Goal: Task Accomplishment & Management: Use online tool/utility

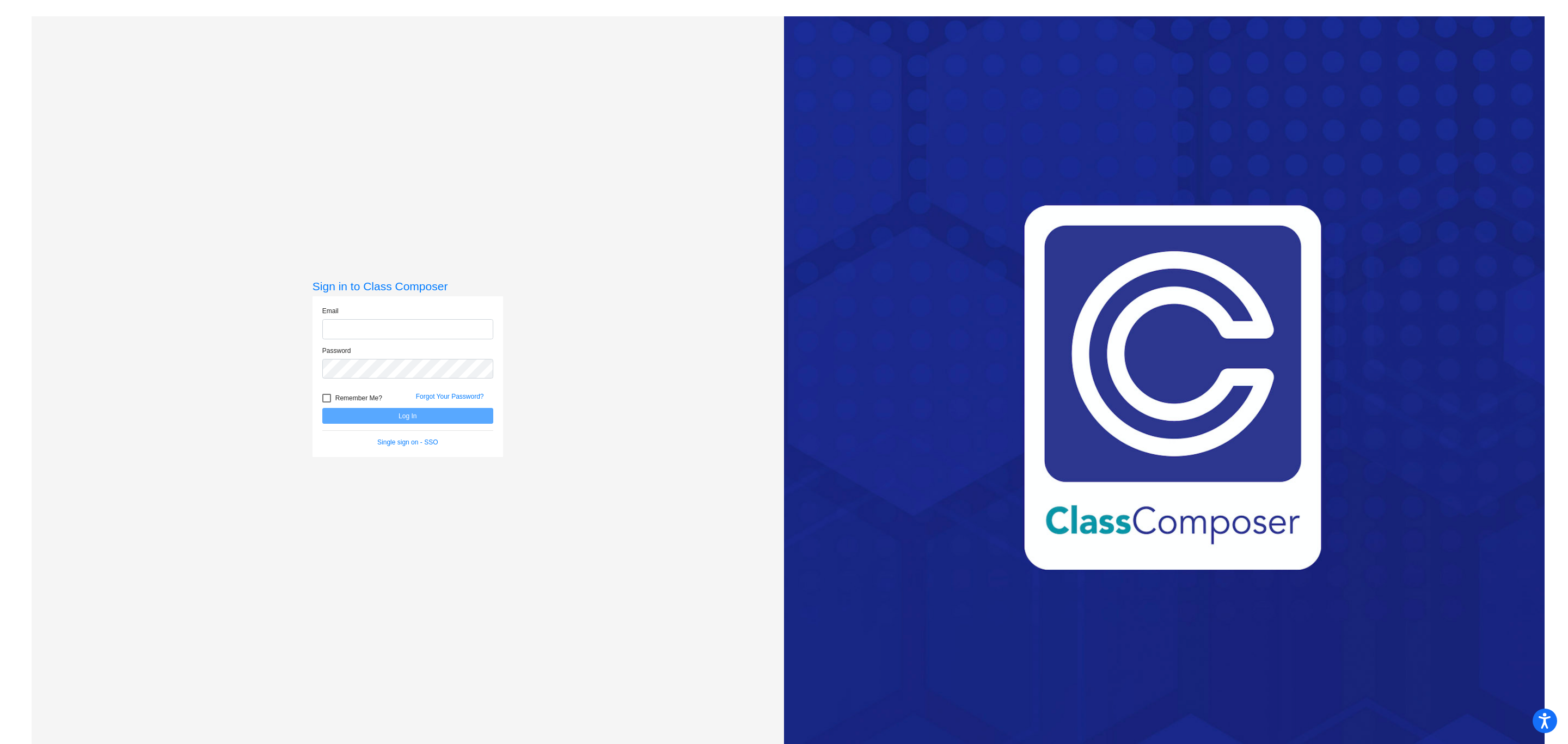
click at [451, 331] on input "email" at bounding box center [408, 329] width 171 height 20
type input "[PERSON_NAME][EMAIL_ADDRESS][PERSON_NAME][PERSON_NAME][DOMAIN_NAME]"
click at [323, 408] on button "Log In" at bounding box center [408, 416] width 171 height 16
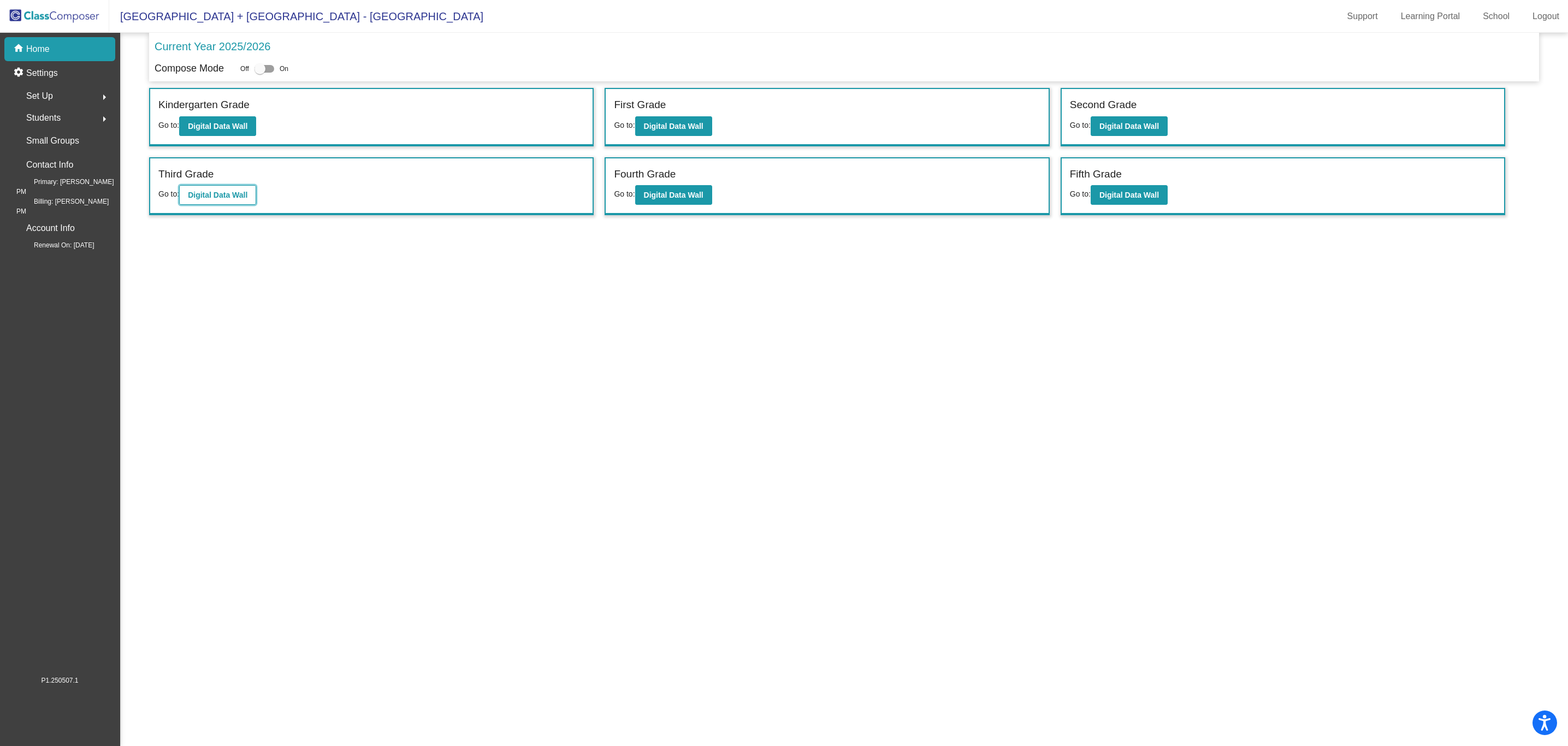
click at [243, 204] on button "Digital Data Wall" at bounding box center [217, 195] width 77 height 20
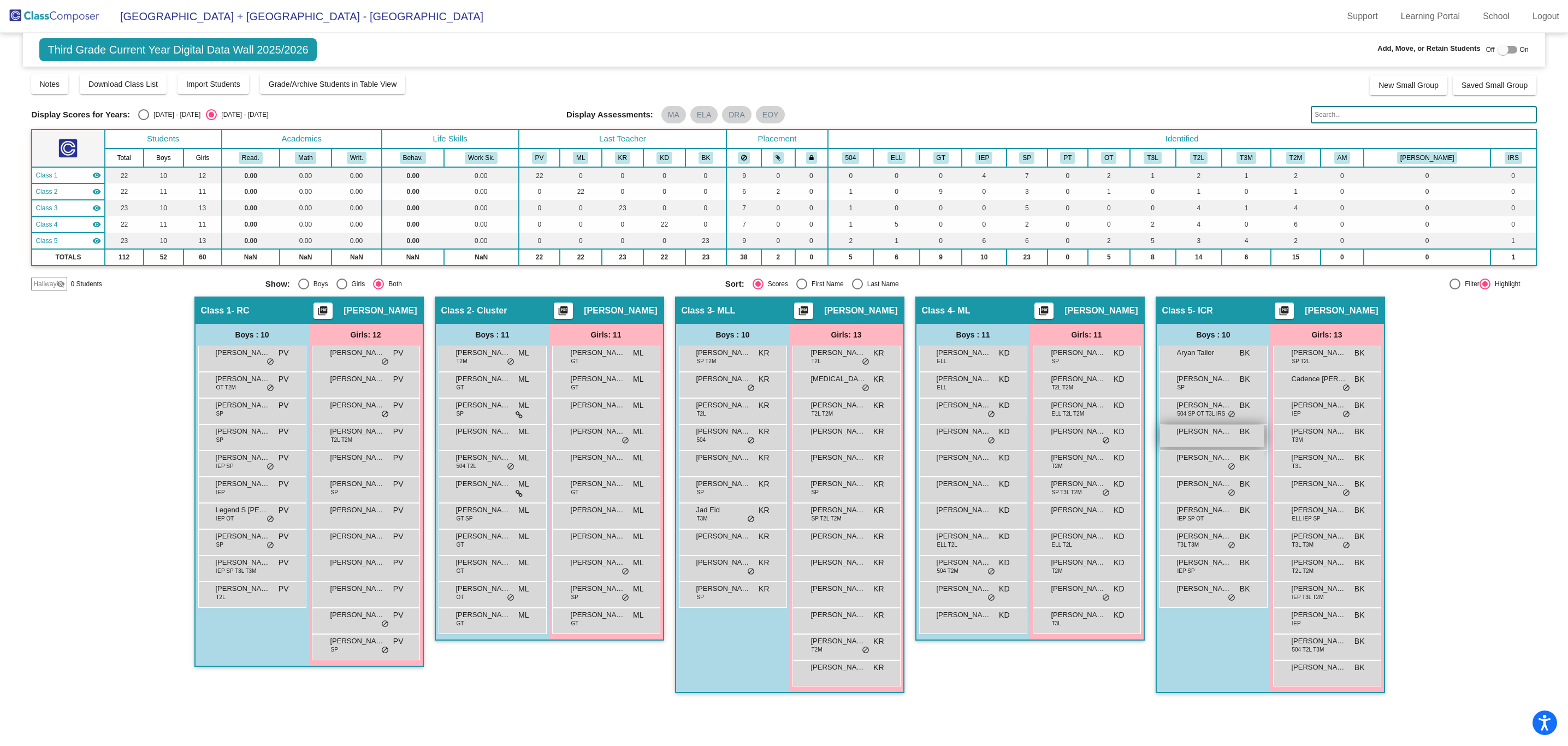
scroll to position [1, 0]
click at [1439, 112] on input "text" at bounding box center [1423, 115] width 225 height 18
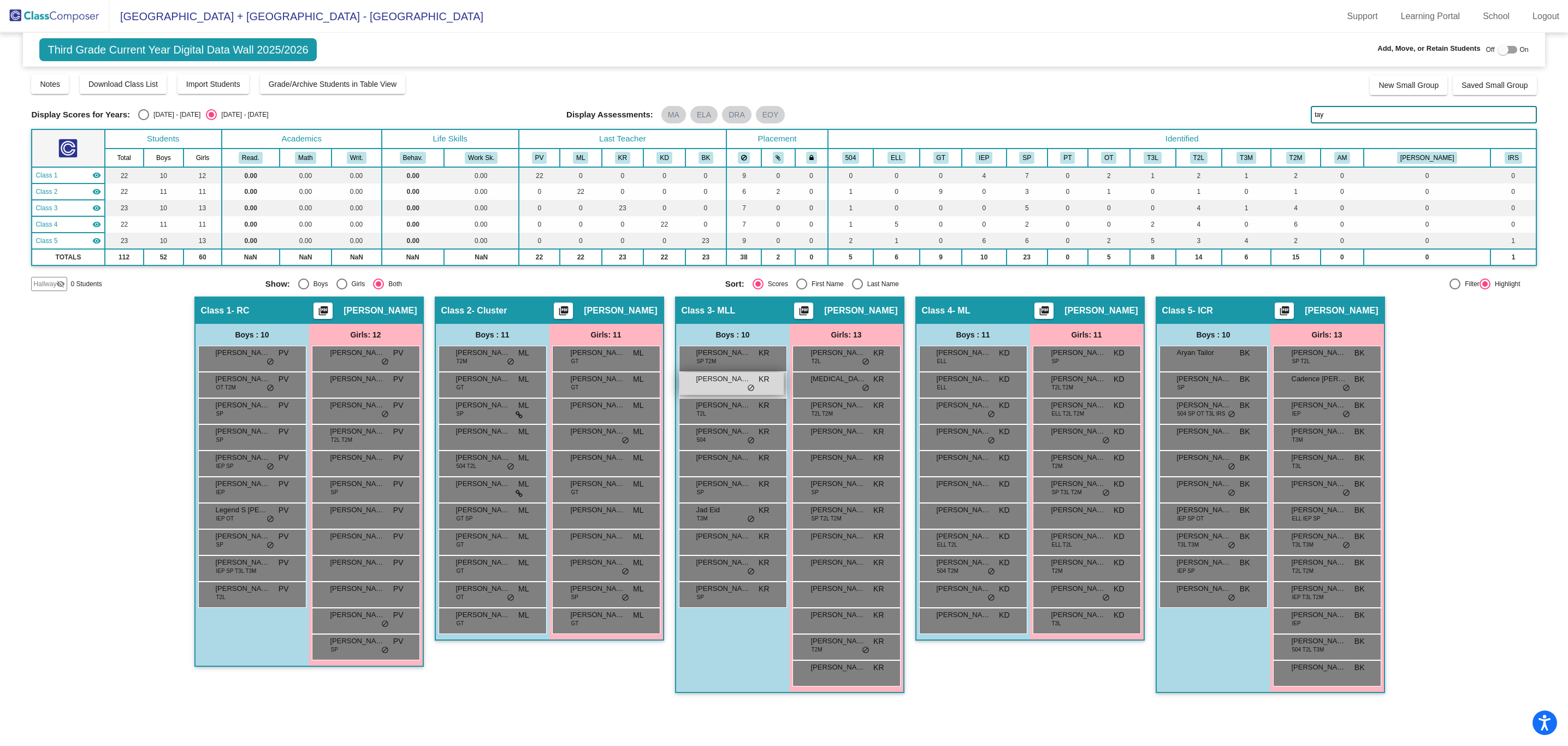
type input "tay"
click at [726, 382] on span "[PERSON_NAME]" at bounding box center [723, 379] width 54 height 11
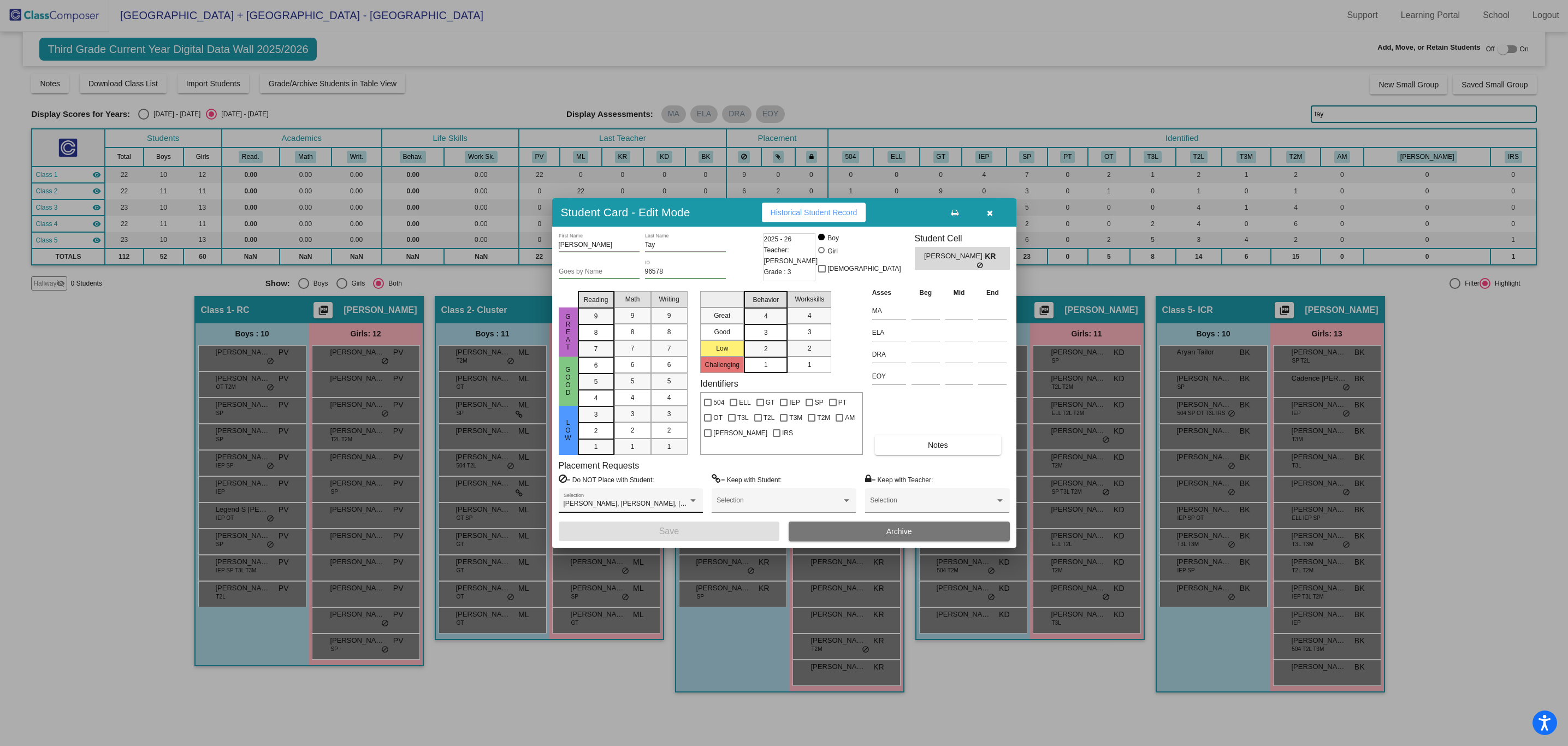
click at [680, 509] on div "[PERSON_NAME], [PERSON_NAME], [PERSON_NAME] Selection" at bounding box center [631, 503] width 134 height 20
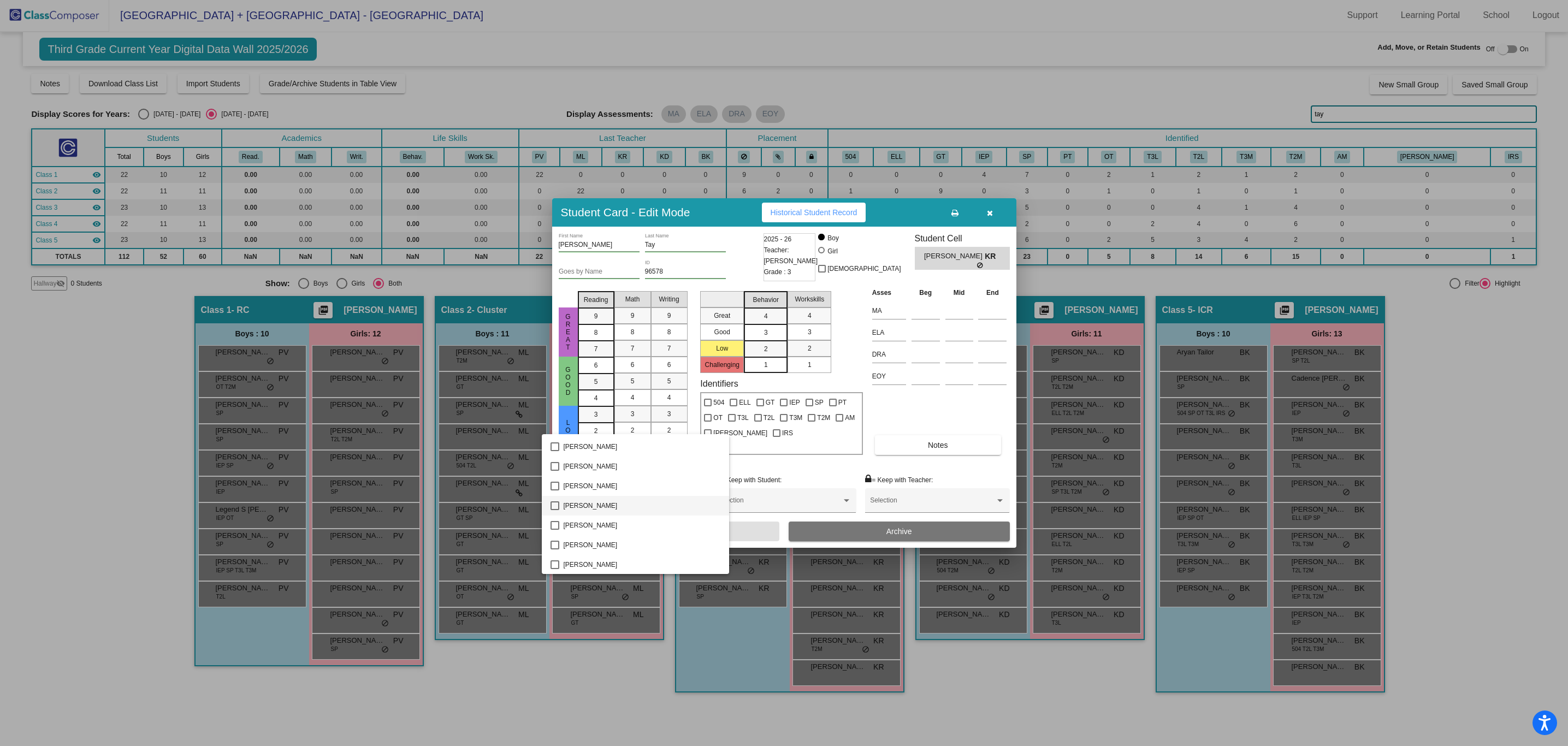
scroll to position [1632, 0]
click at [981, 219] on div at bounding box center [784, 373] width 1568 height 746
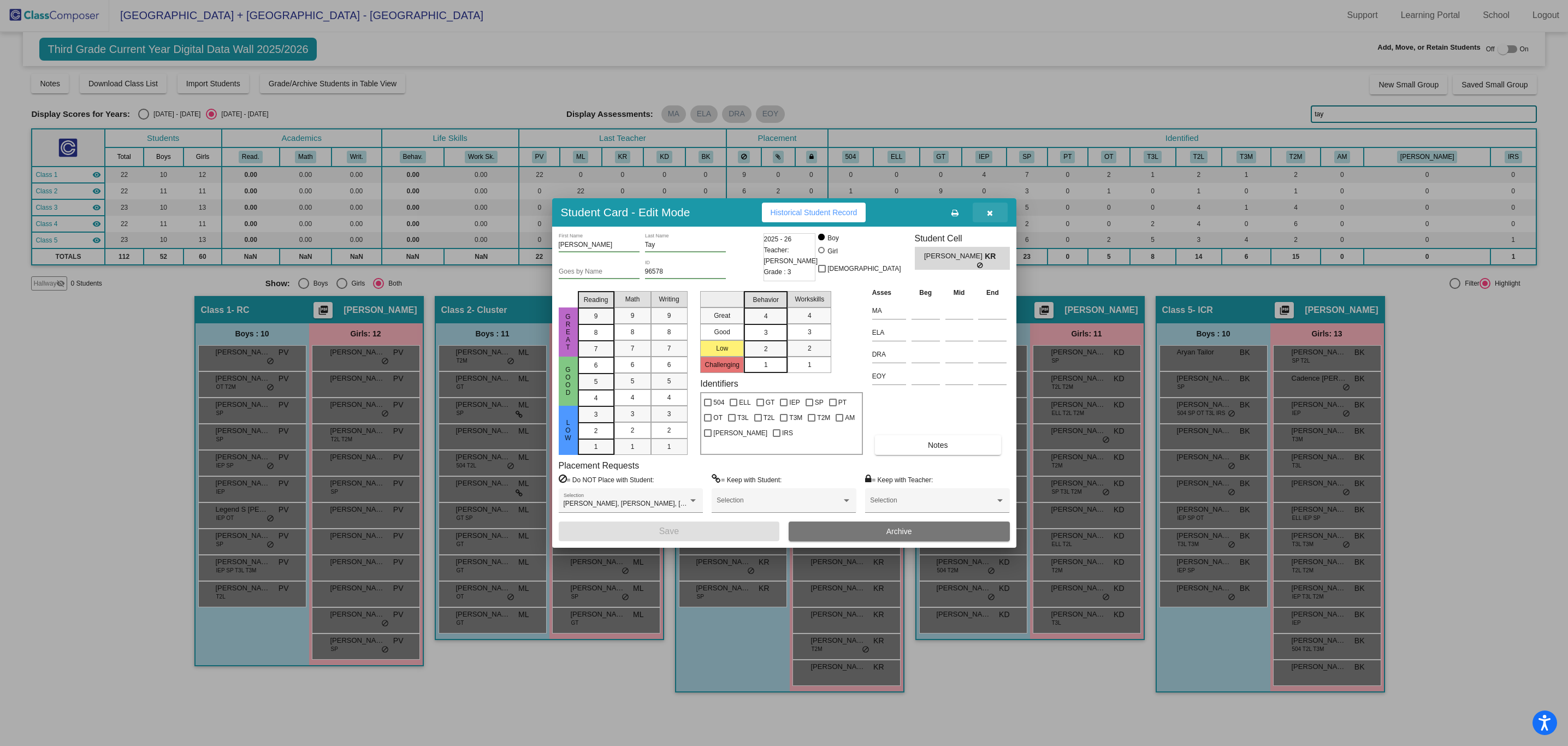
click at [990, 214] on icon "button" at bounding box center [990, 213] width 6 height 8
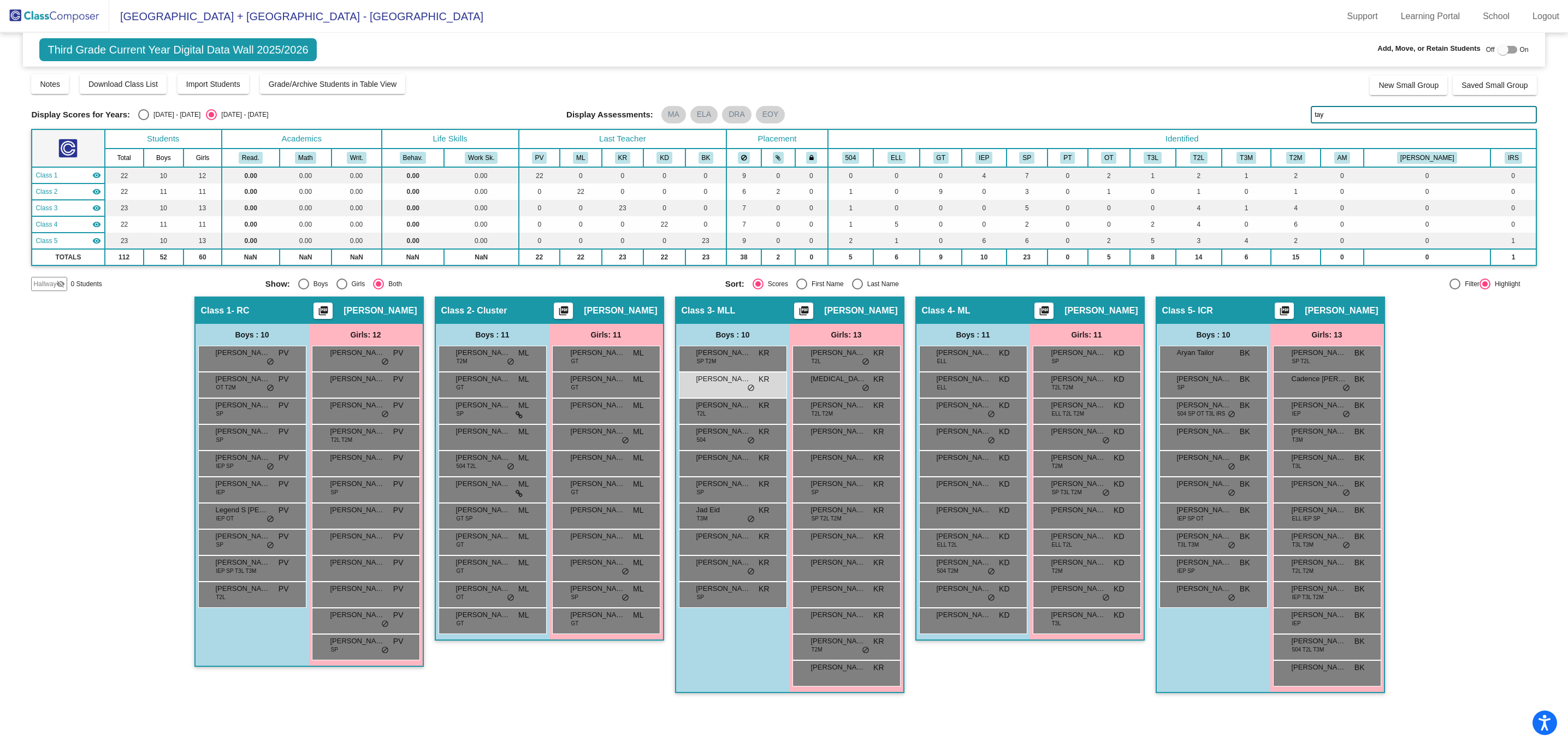
scroll to position [1, 0]
drag, startPoint x: 727, startPoint y: 390, endPoint x: 1260, endPoint y: 343, distance: 535.1
click at [1273, 343] on div "Hallway - Hallway Class picture_as_pdf Add Student First Name Last Name Student…" at bounding box center [783, 500] width 1505 height 407
click at [1508, 53] on div at bounding box center [1503, 49] width 11 height 11
checkbox input "true"
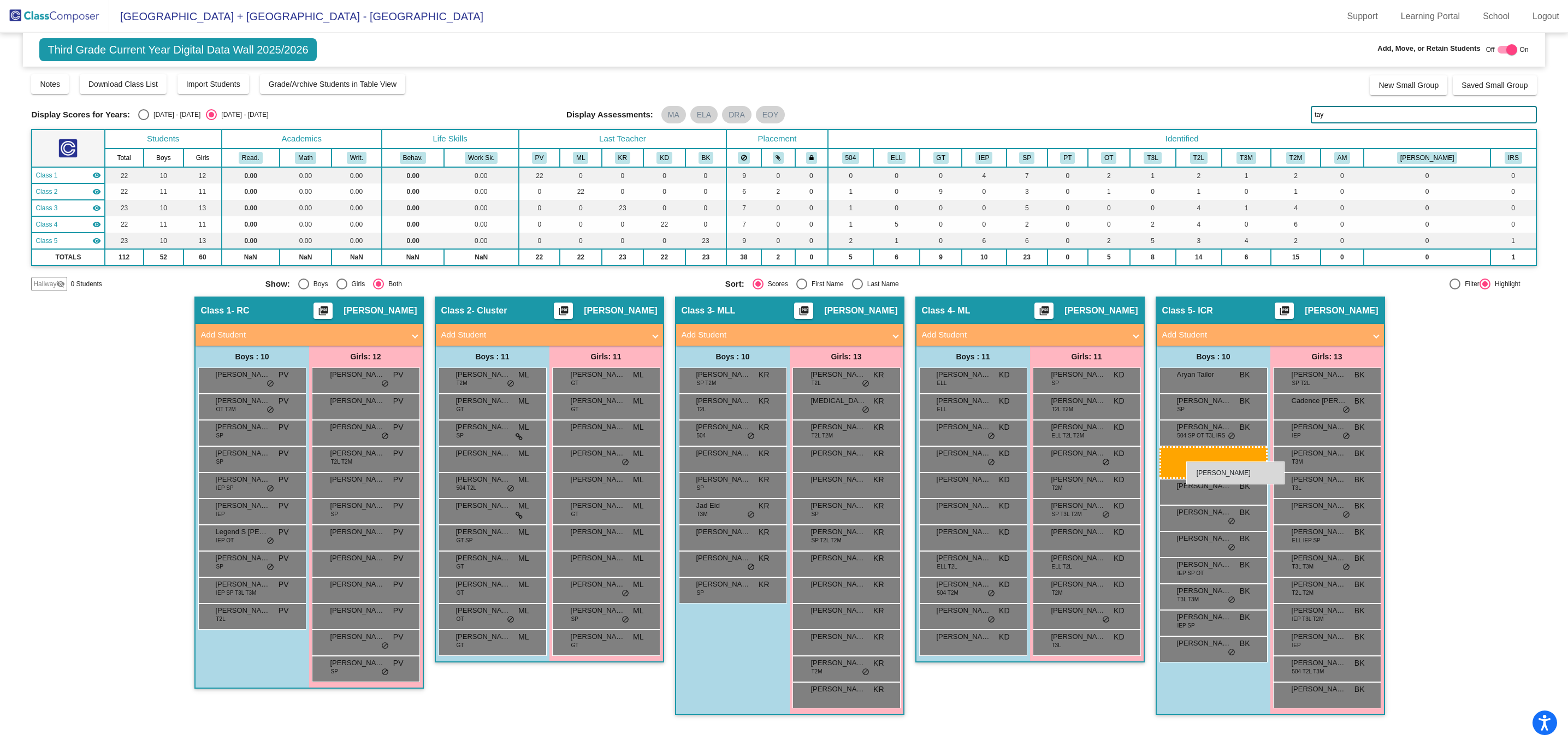
drag, startPoint x: 736, startPoint y: 407, endPoint x: 1186, endPoint y: 461, distance: 453.2
click at [1249, 379] on span "BK" at bounding box center [1244, 375] width 10 height 12
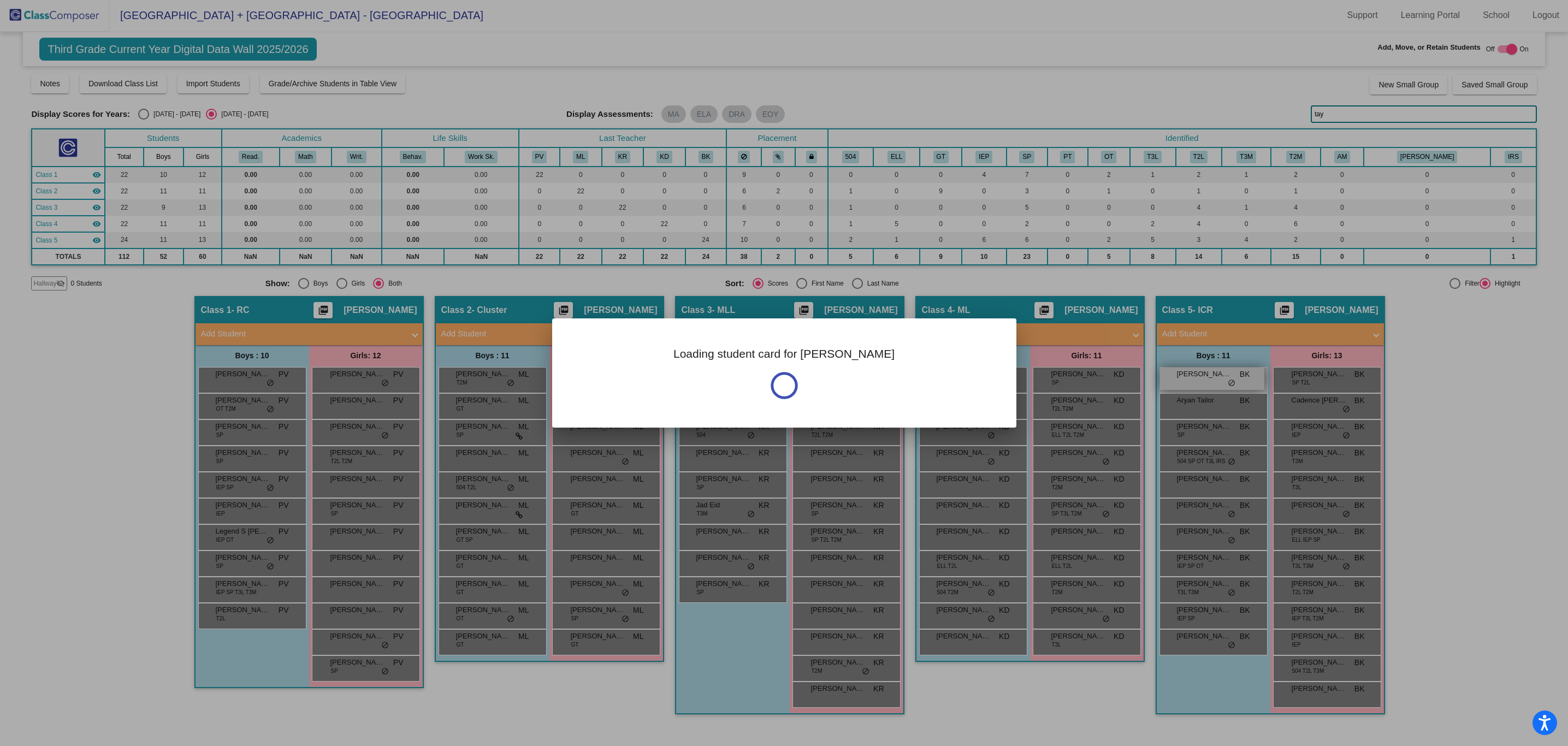
scroll to position [0, 0]
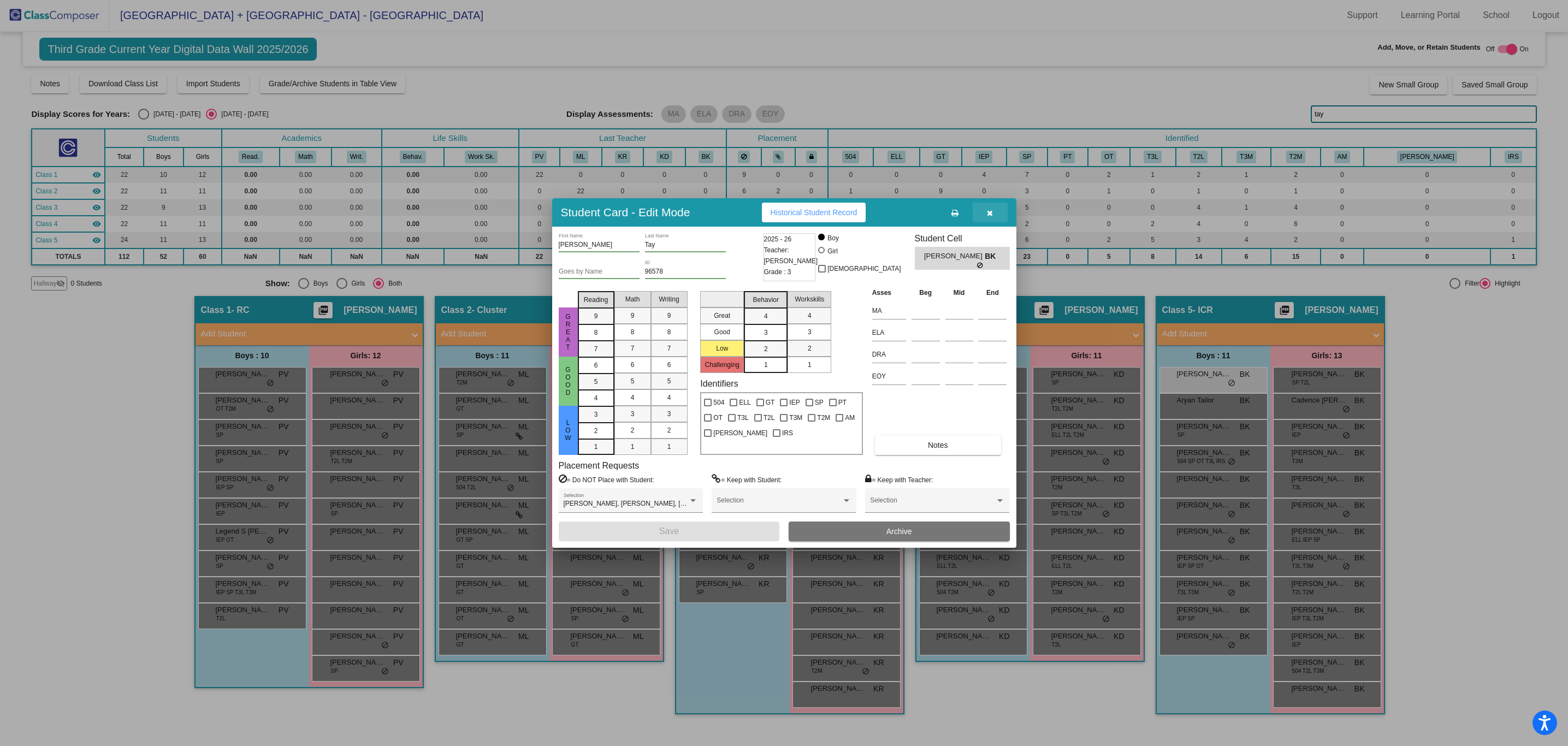
click at [993, 213] on button "button" at bounding box center [990, 212] width 35 height 20
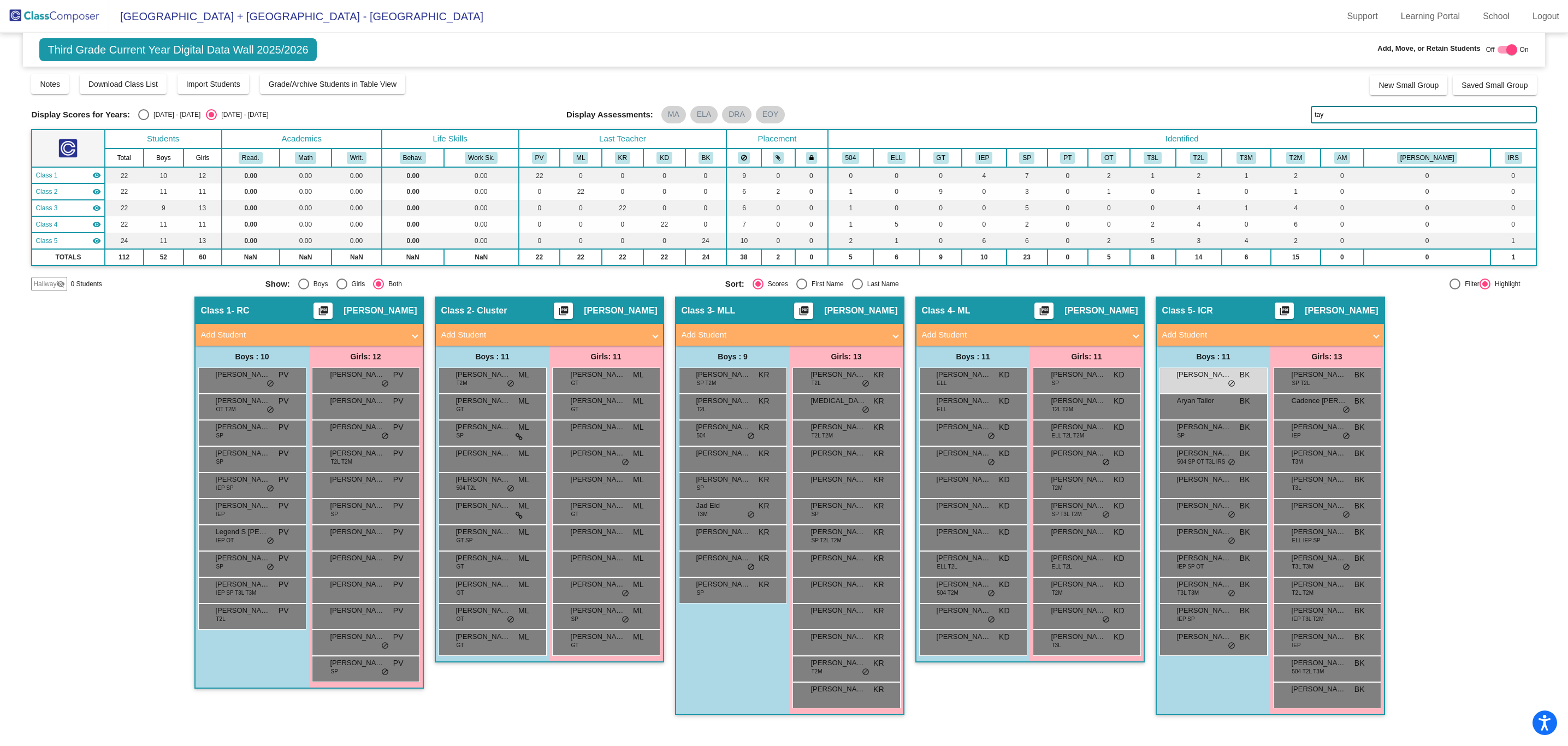
scroll to position [1, 0]
drag, startPoint x: 864, startPoint y: 359, endPoint x: 852, endPoint y: 361, distance: 12.2
click at [0, 0] on div "Girls: 13" at bounding box center [0, 0] width 0 height 0
click at [1249, 491] on div "[PERSON_NAME] BK lock do_not_disturb_alt" at bounding box center [1212, 484] width 104 height 23
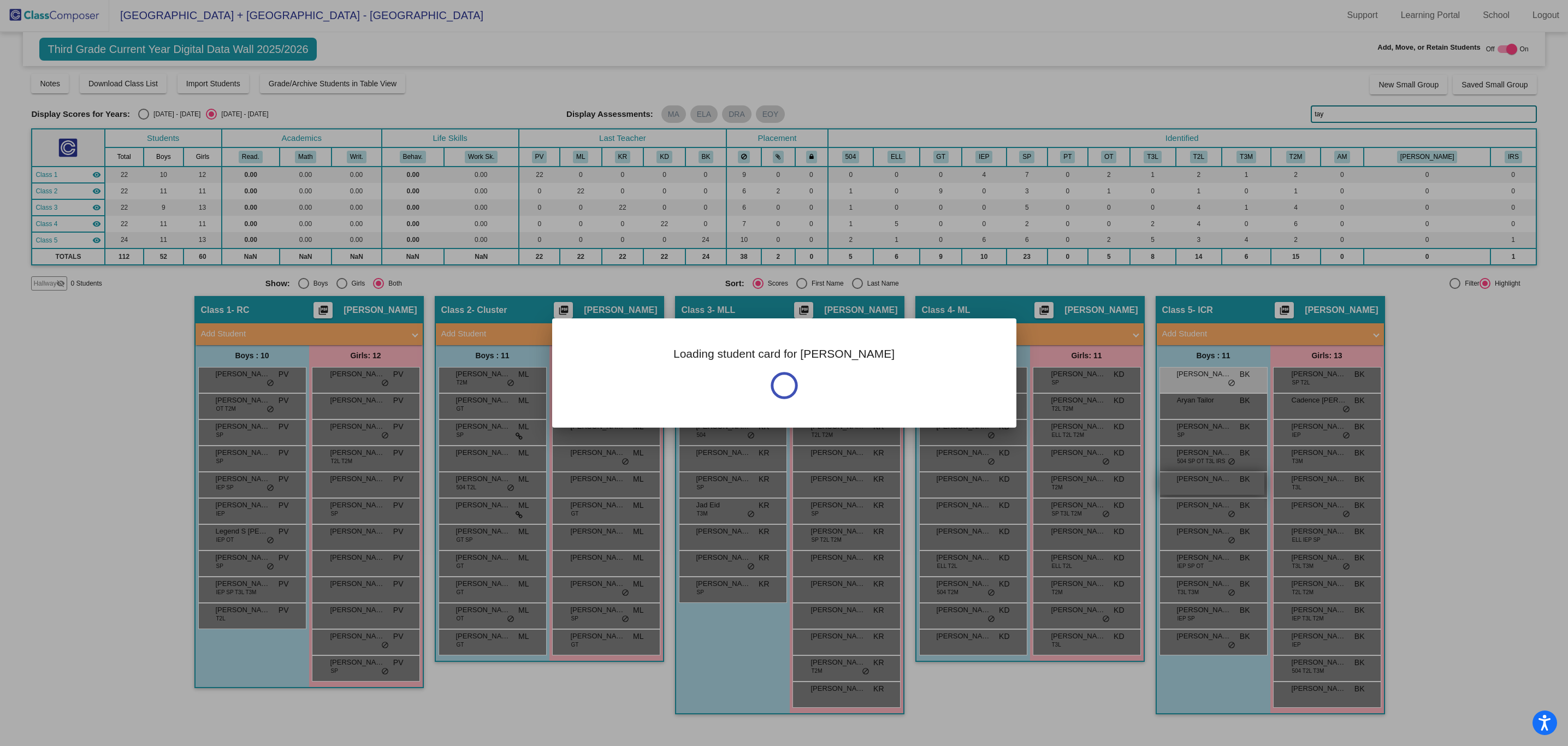
scroll to position [0, 0]
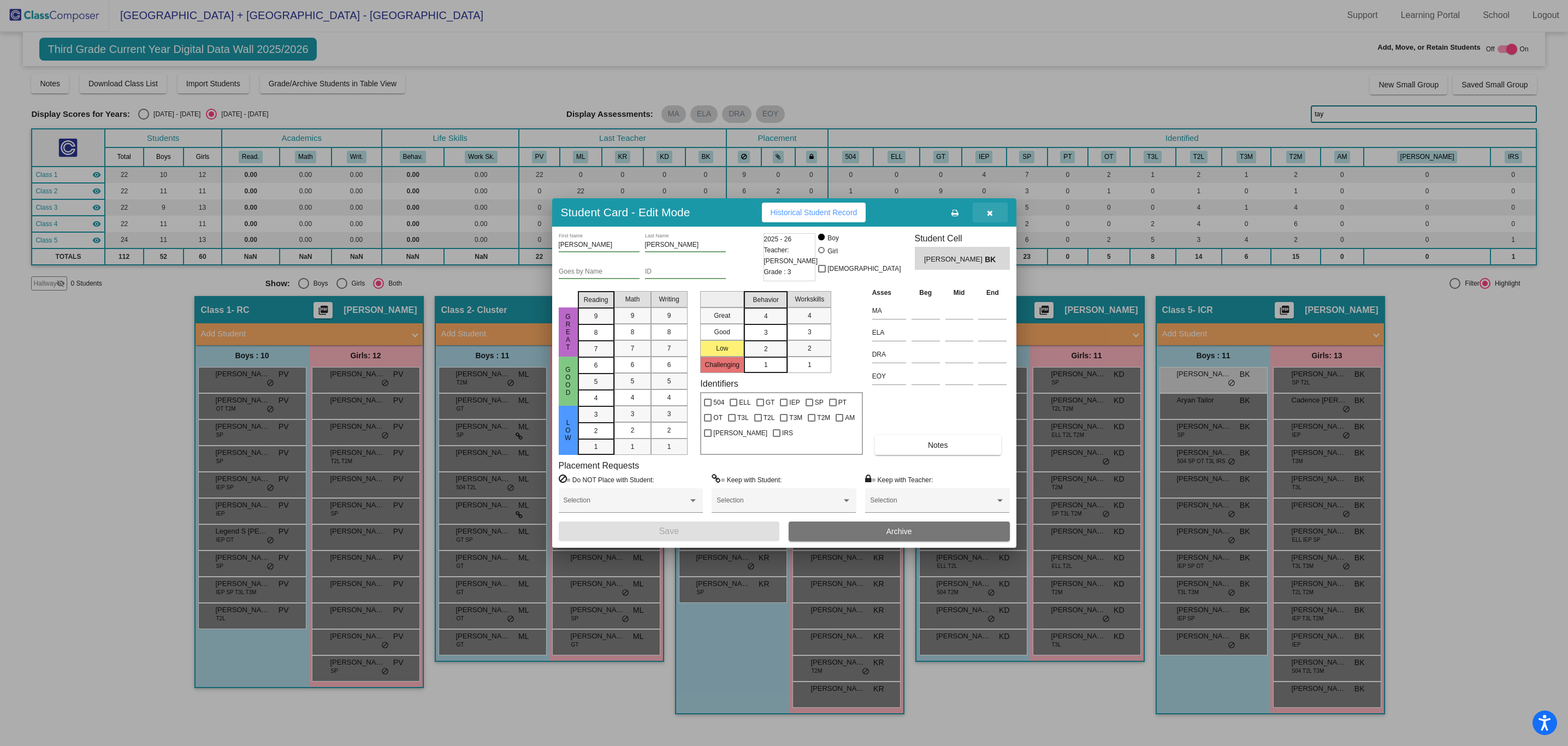
click at [996, 215] on button "button" at bounding box center [990, 212] width 35 height 20
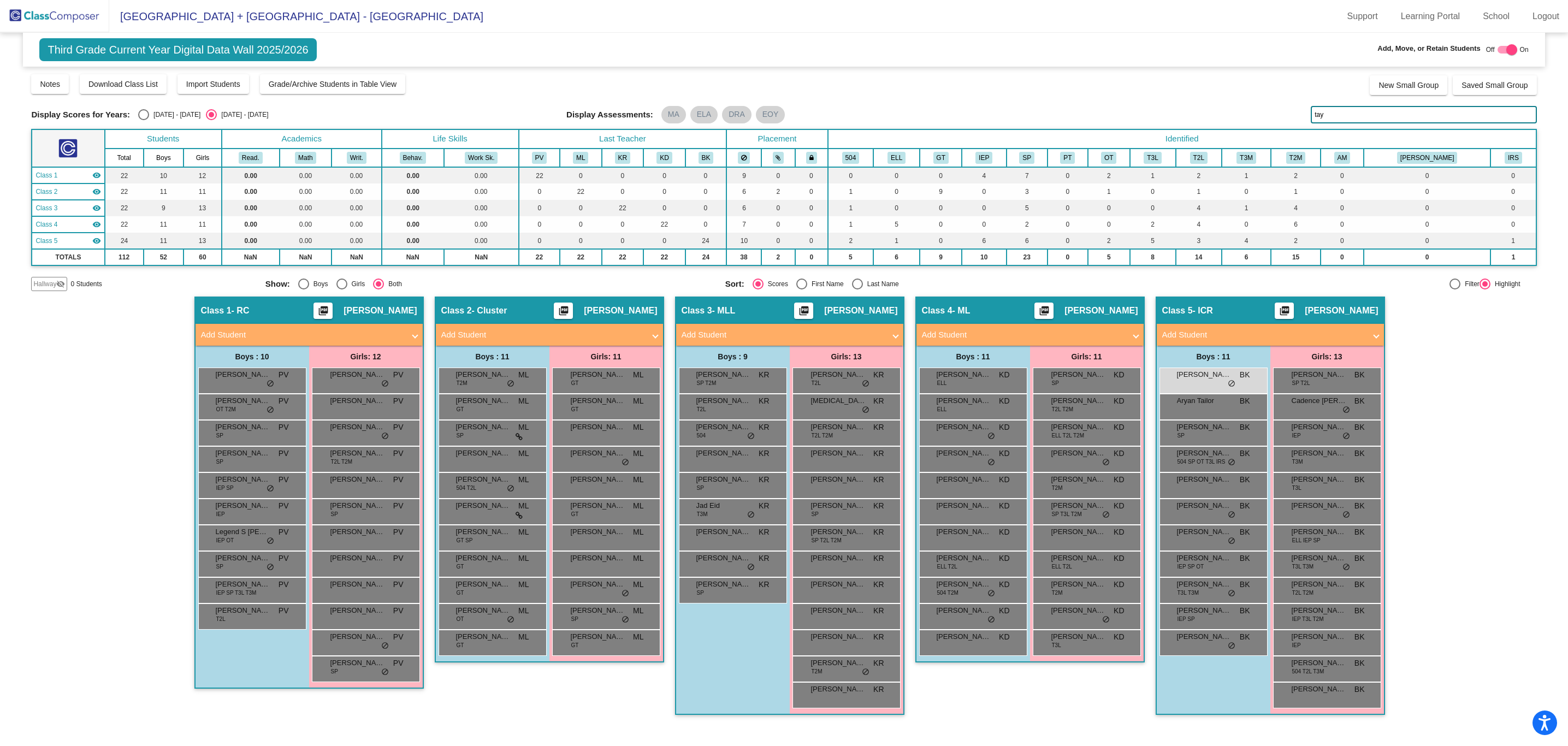
scroll to position [1, 0]
click at [1221, 482] on span "[PERSON_NAME]" at bounding box center [1204, 479] width 54 height 11
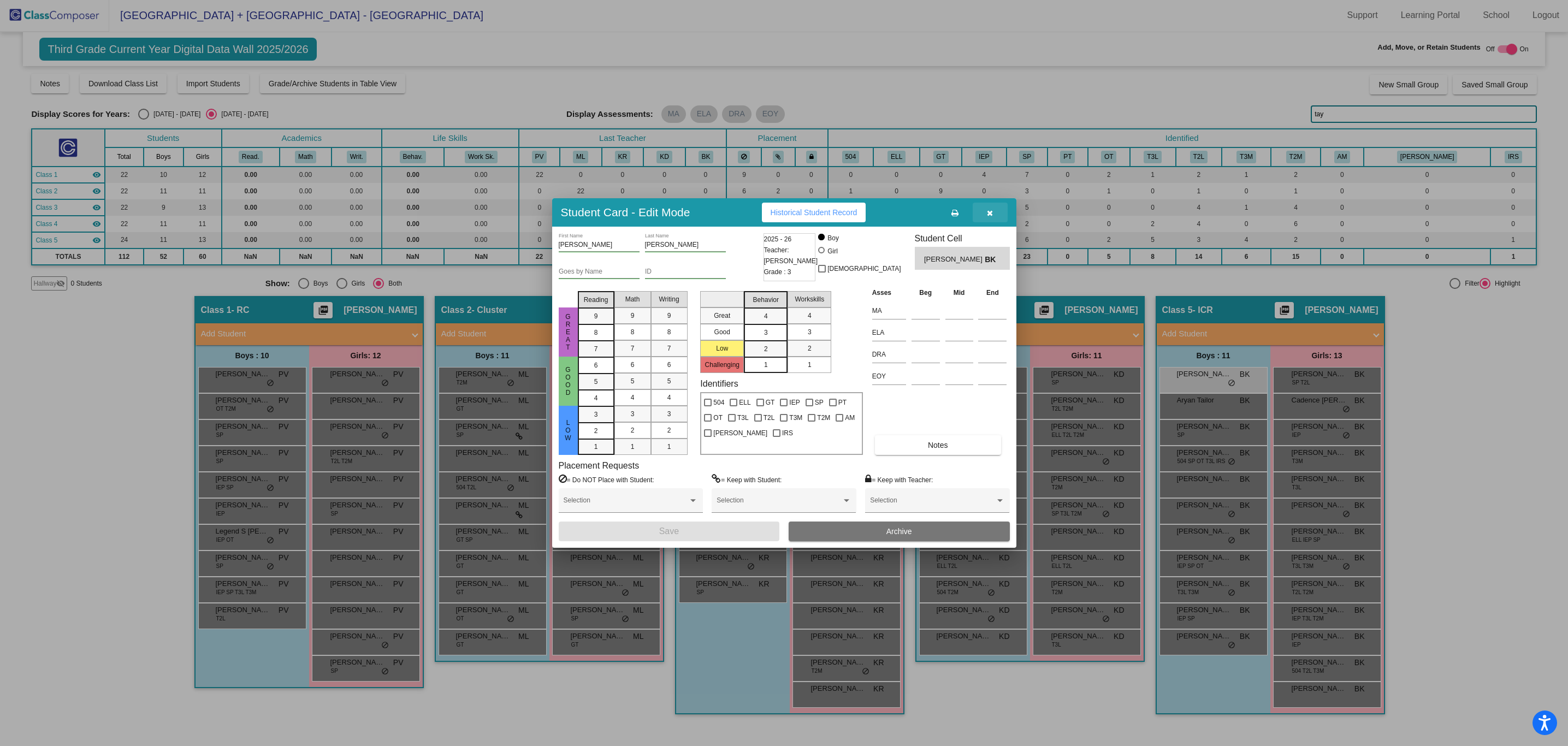
click at [993, 214] on icon "button" at bounding box center [990, 213] width 6 height 8
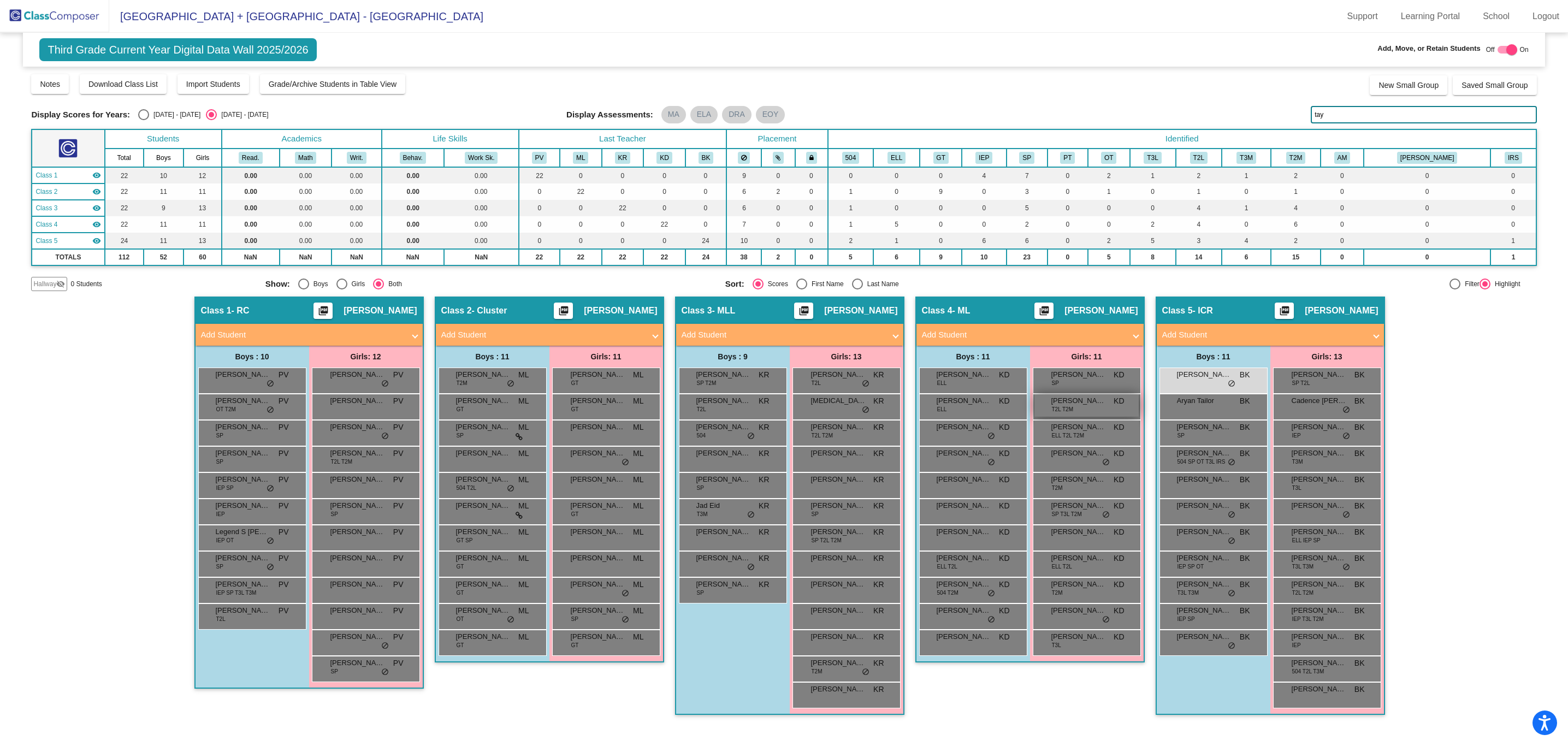
scroll to position [1, 0]
click at [1244, 483] on span "BK" at bounding box center [1244, 479] width 10 height 12
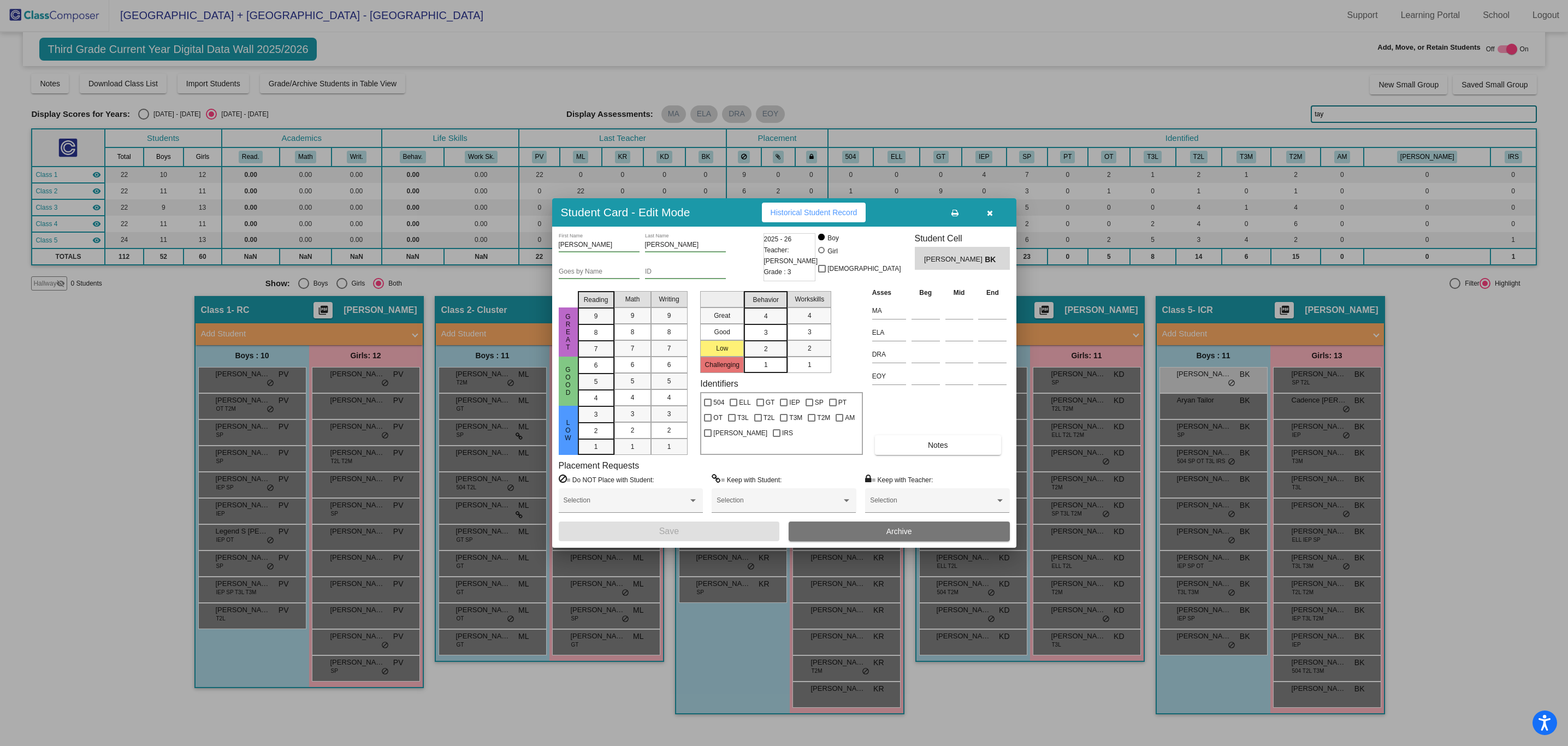
click at [982, 215] on button "button" at bounding box center [990, 212] width 35 height 20
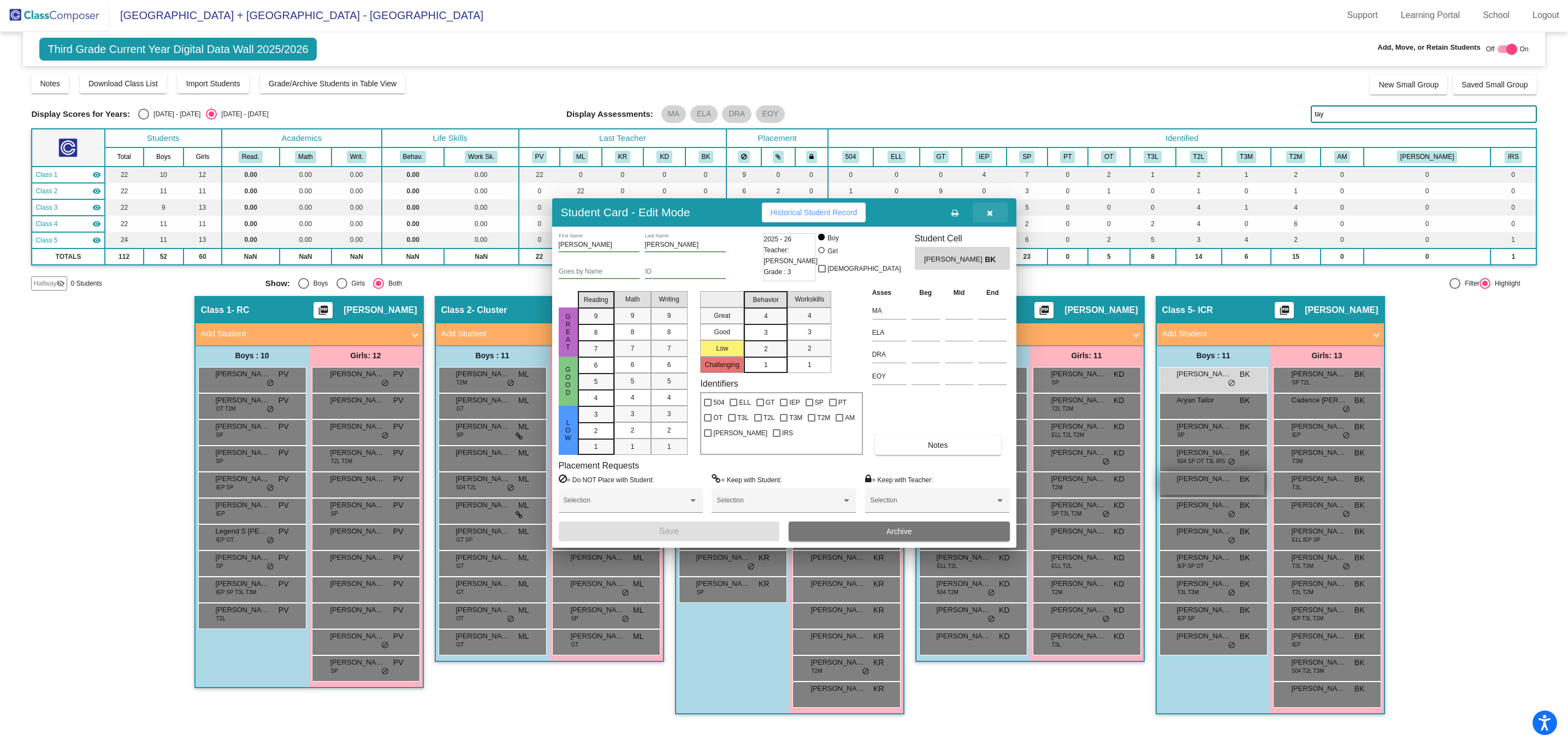
scroll to position [1, 0]
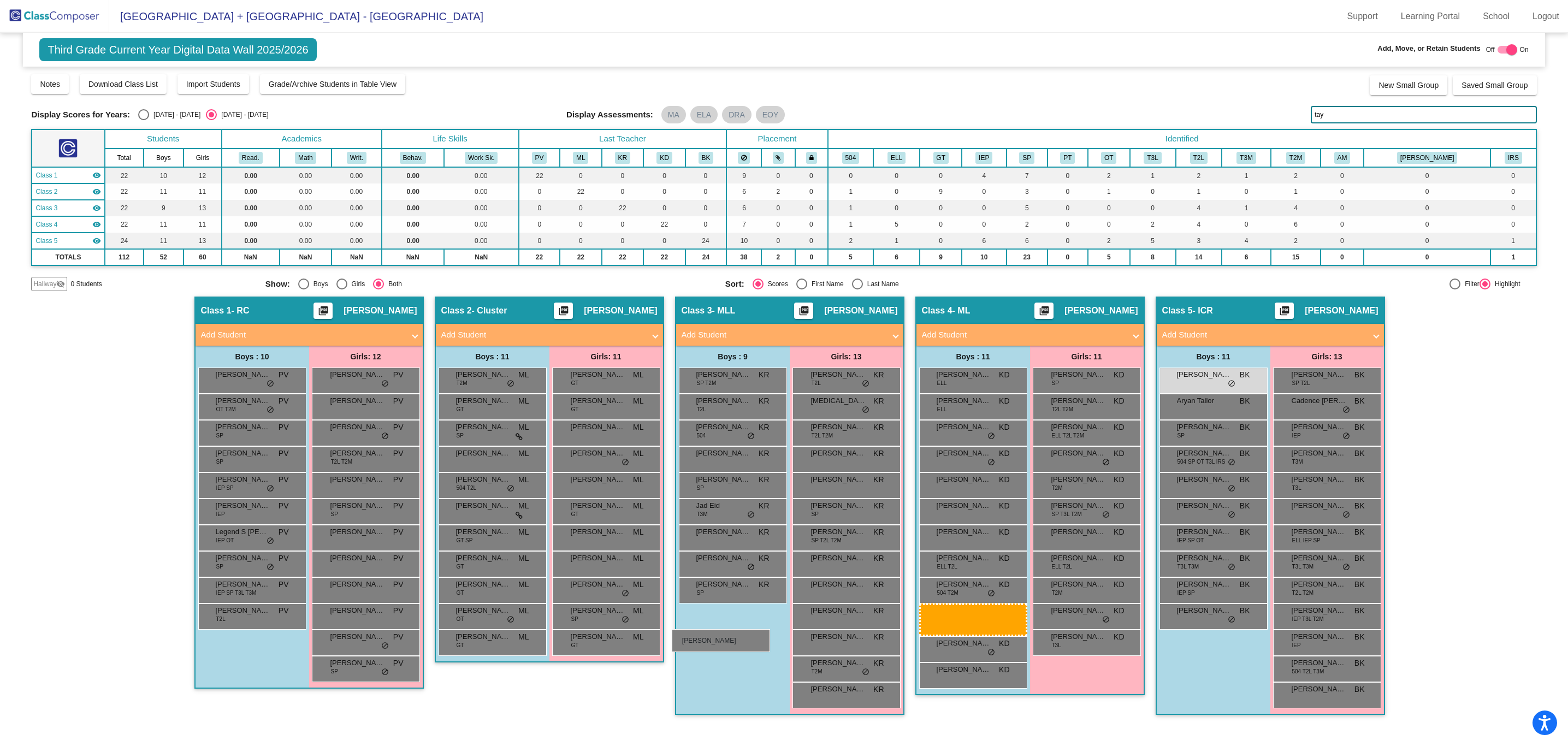
drag, startPoint x: 1224, startPoint y: 480, endPoint x: 672, endPoint y: 629, distance: 571.8
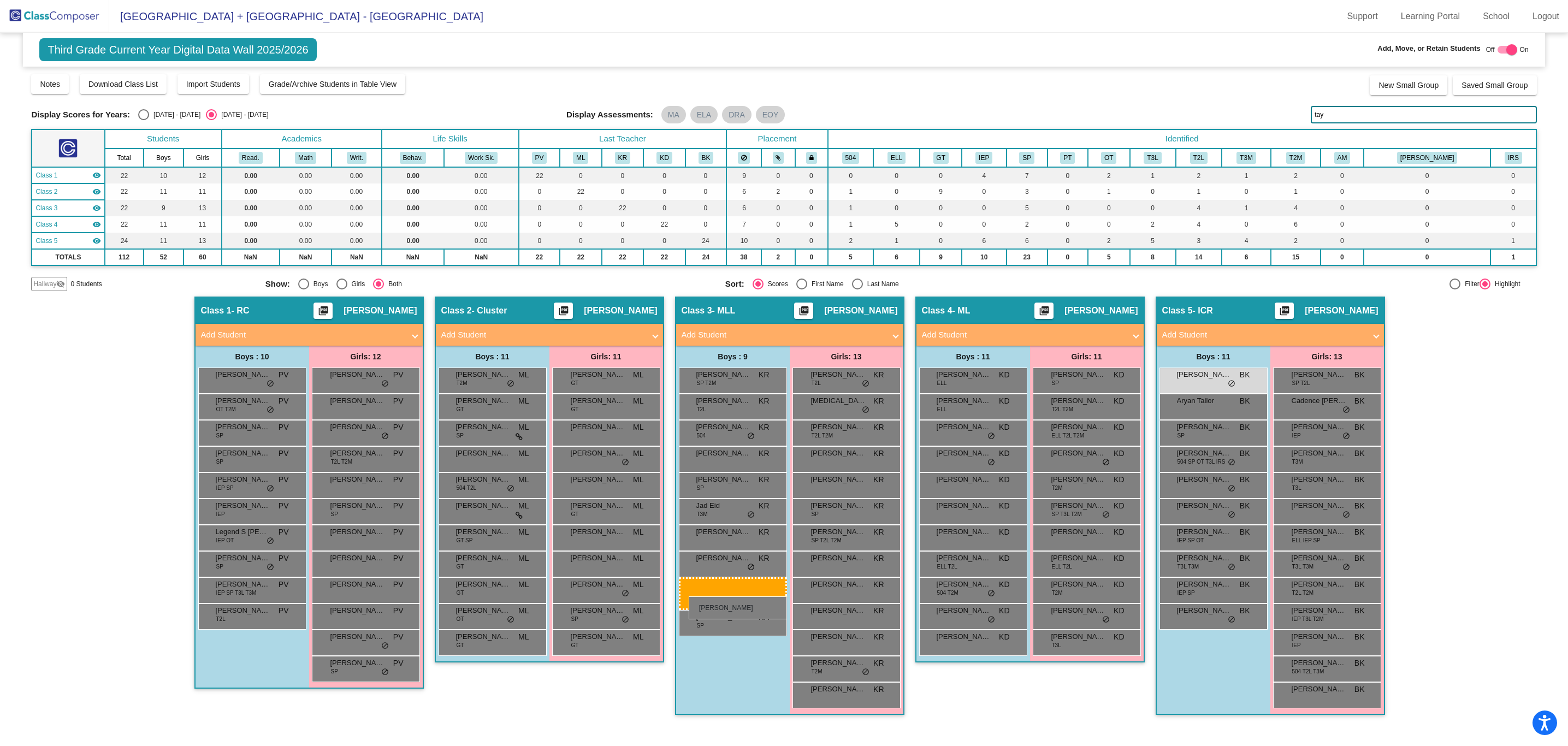
drag, startPoint x: 1230, startPoint y: 477, endPoint x: 689, endPoint y: 596, distance: 553.9
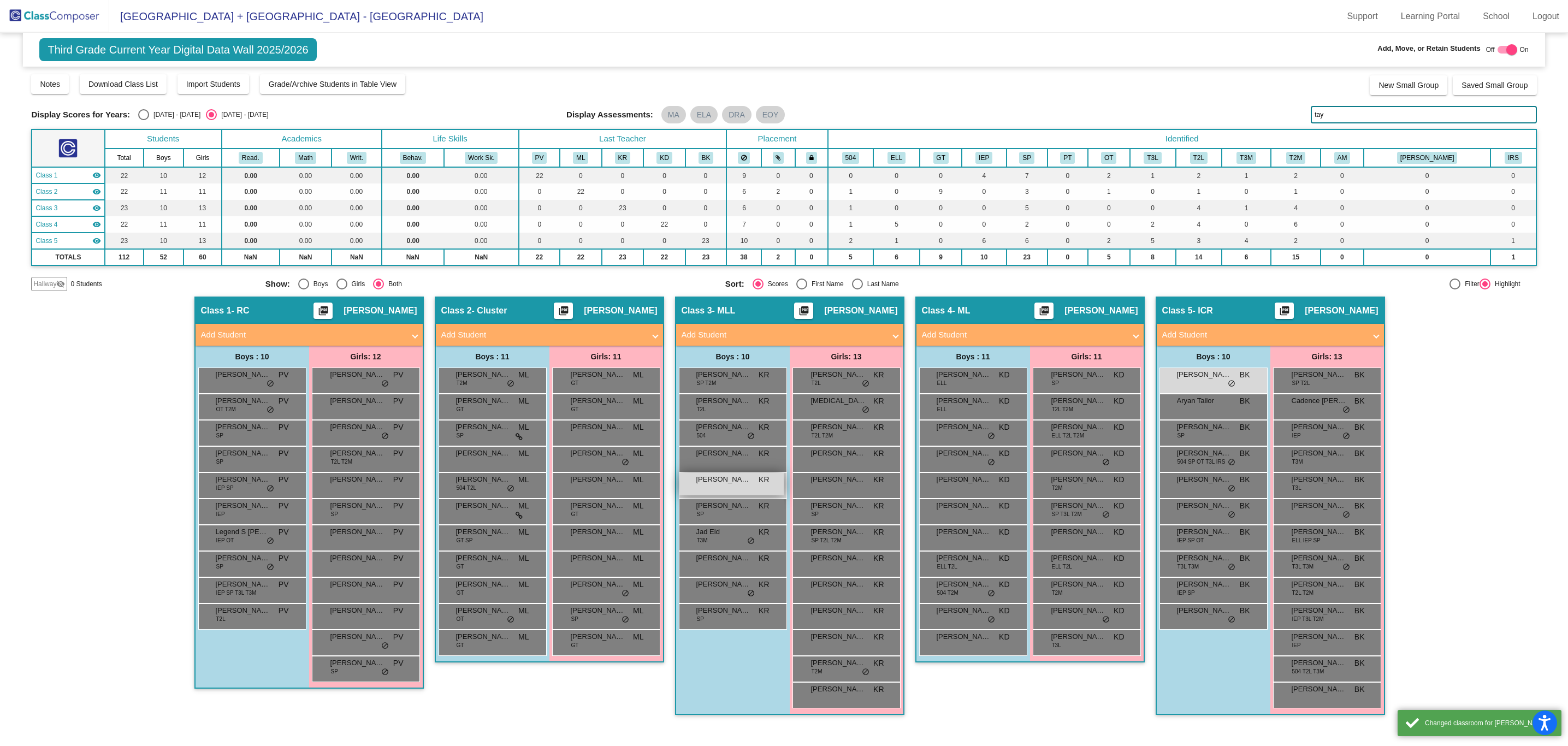
click at [741, 483] on span "[PERSON_NAME]" at bounding box center [723, 479] width 54 height 11
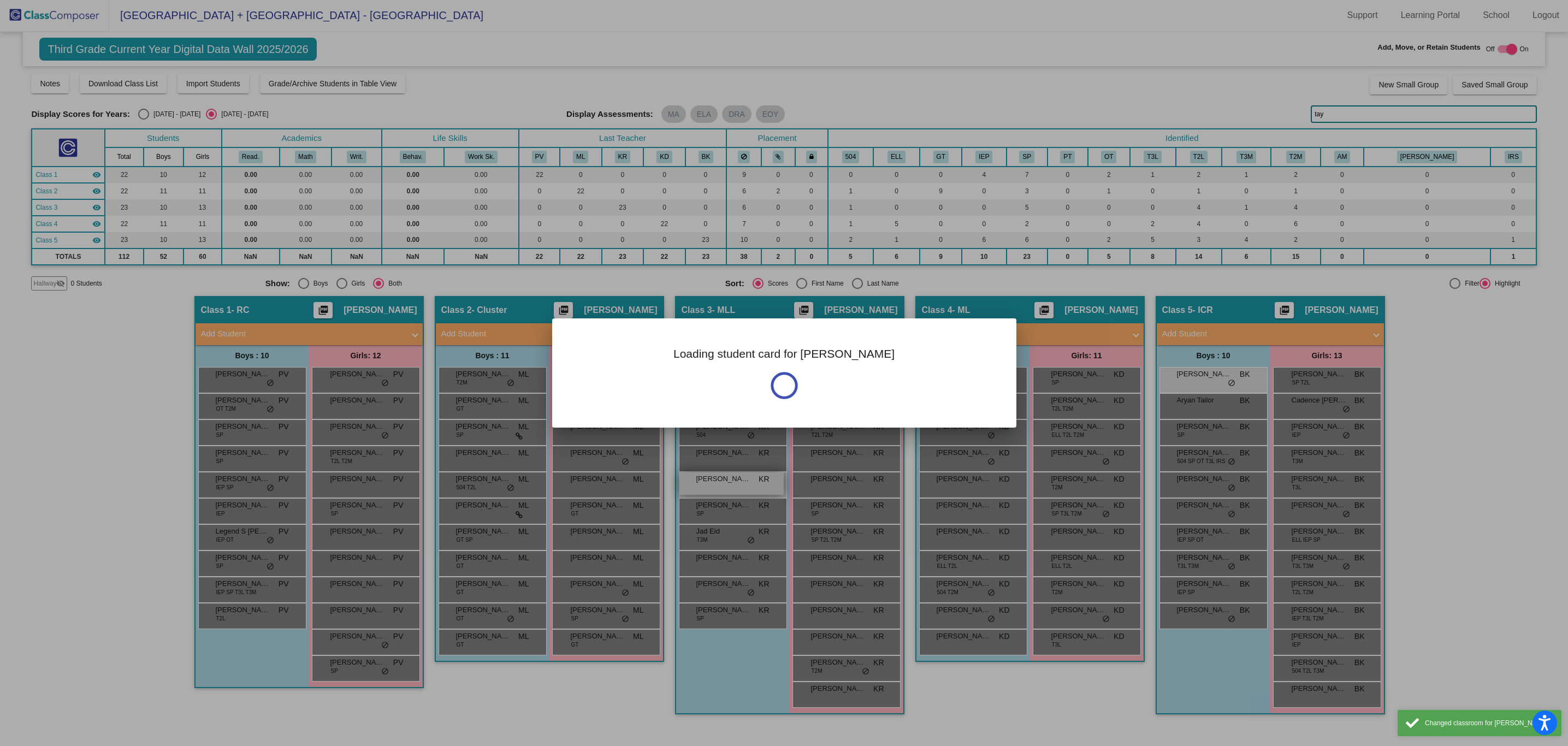
scroll to position [0, 0]
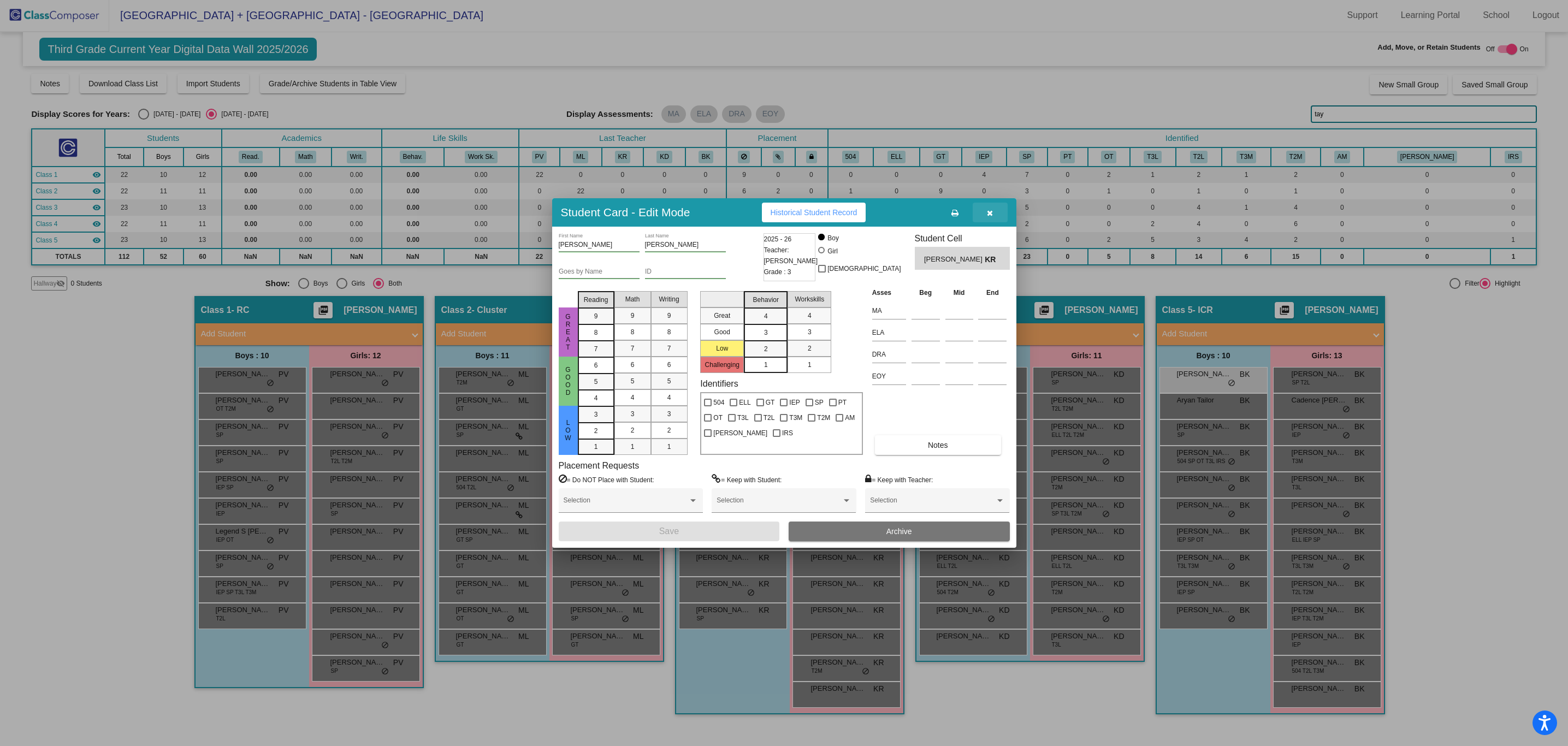
click at [993, 214] on icon "button" at bounding box center [990, 213] width 6 height 8
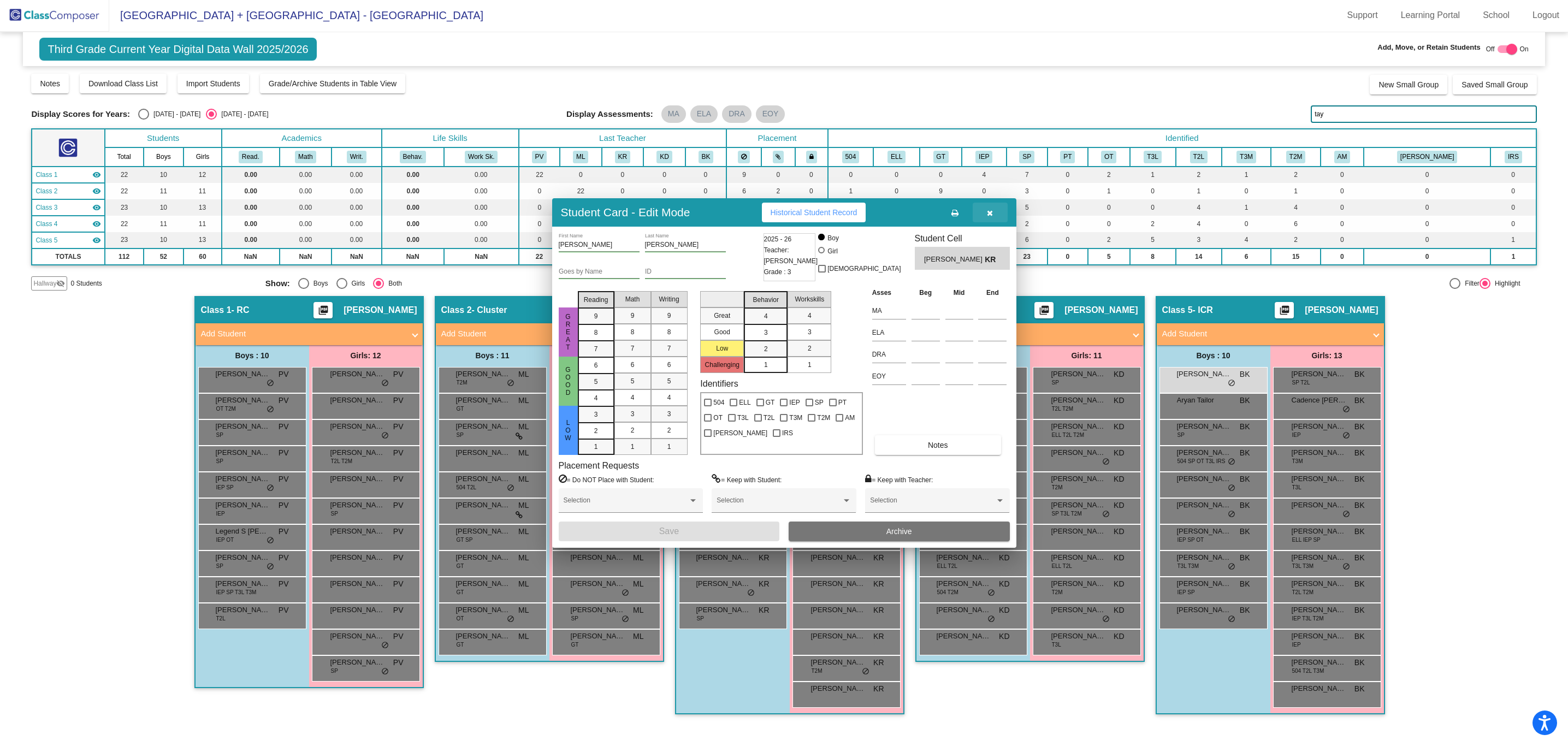
scroll to position [1, 0]
